Goal: Find specific page/section: Find specific page/section

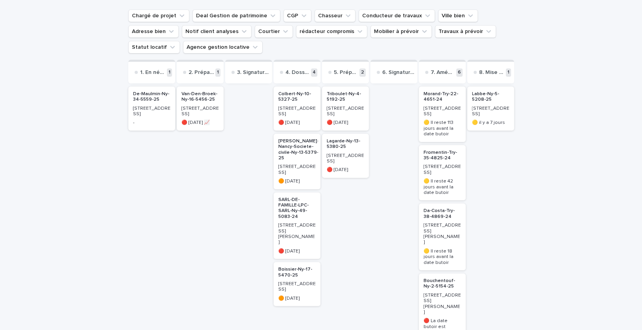
scroll to position [80, 0]
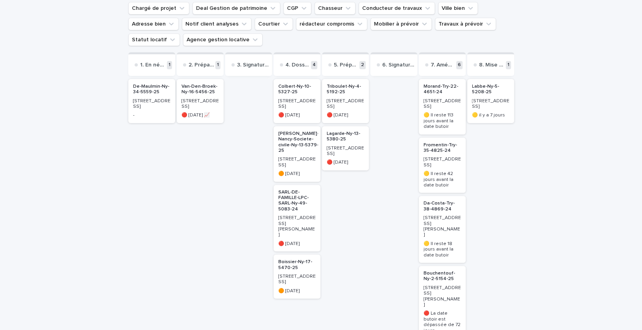
click at [302, 191] on p "SARL-DE-FAMILLE-LPC-SARL-Ny-49-5083-24" at bounding box center [296, 201] width 37 height 23
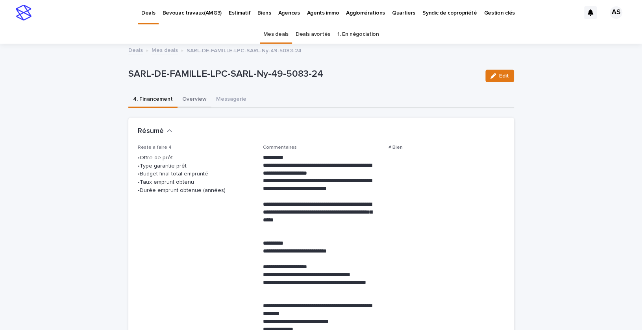
click at [193, 96] on button "Overview" at bounding box center [194, 100] width 34 height 17
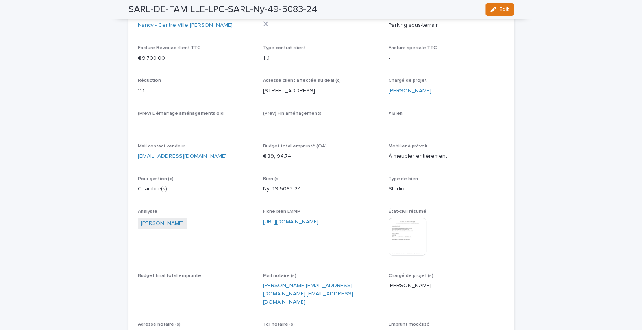
scroll to position [1421, 0]
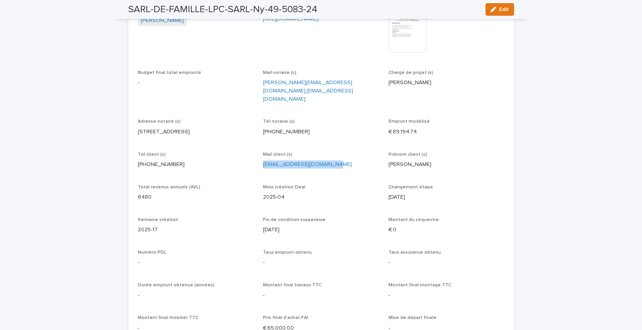
drag, startPoint x: 336, startPoint y: 173, endPoint x: 260, endPoint y: 170, distance: 76.0
copy link "[EMAIL_ADDRESS][DOMAIN_NAME]"
